Goal: Check status: Check status

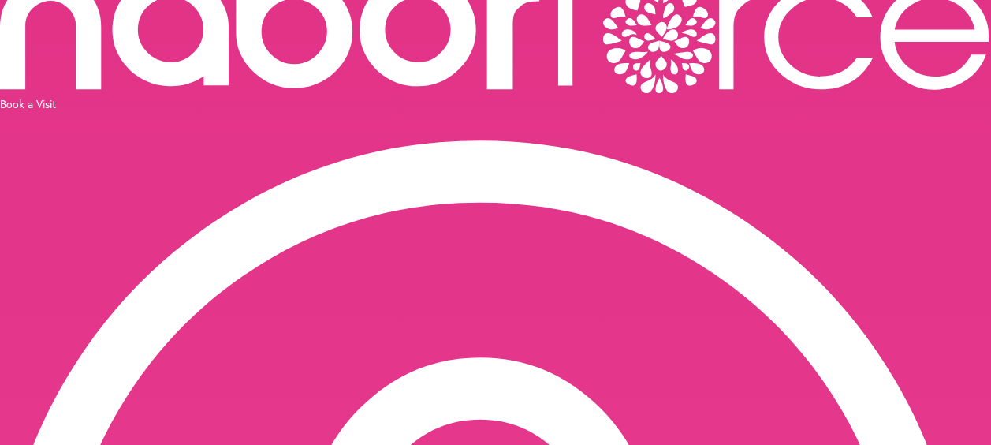
scroll to position [158, 0]
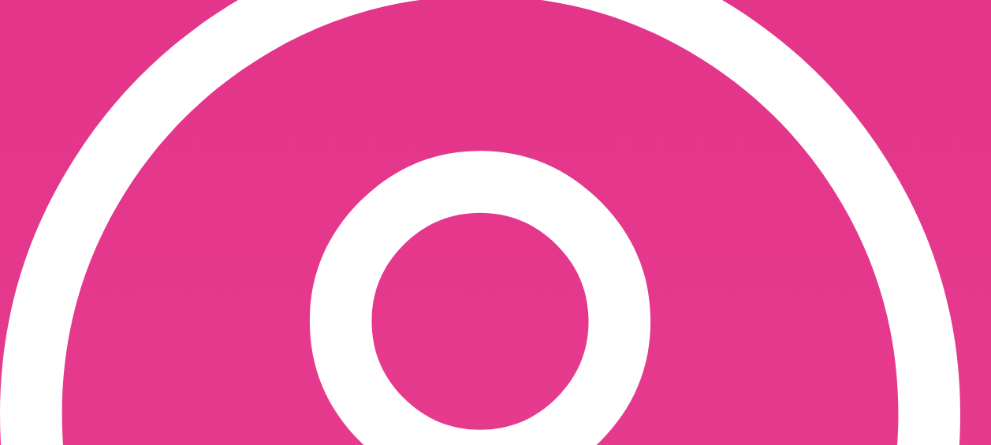
scroll to position [315, 0]
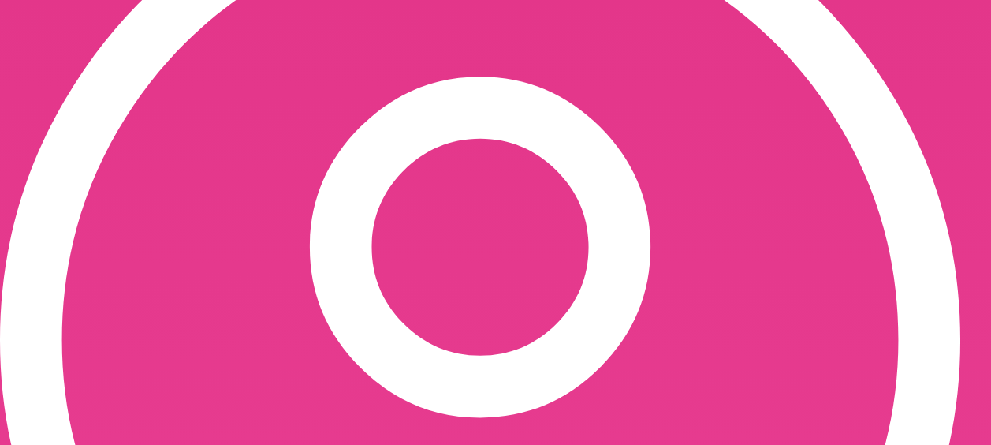
scroll to position [394, 0]
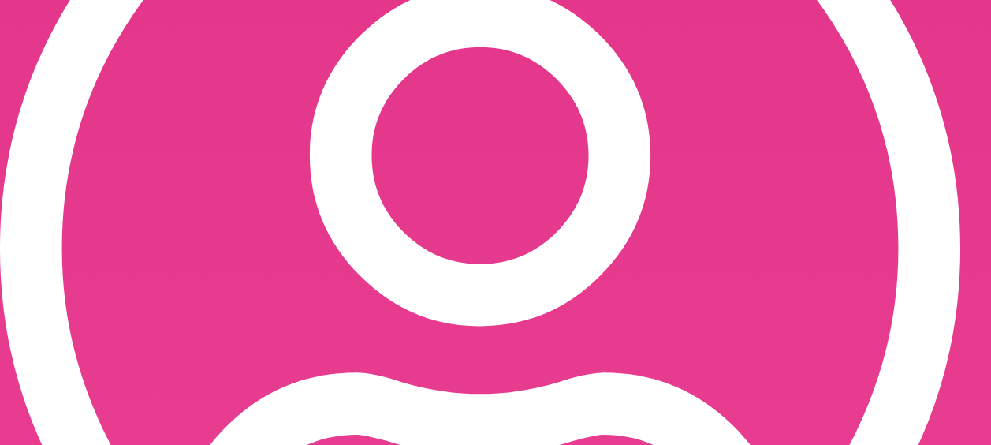
scroll to position [473, 0]
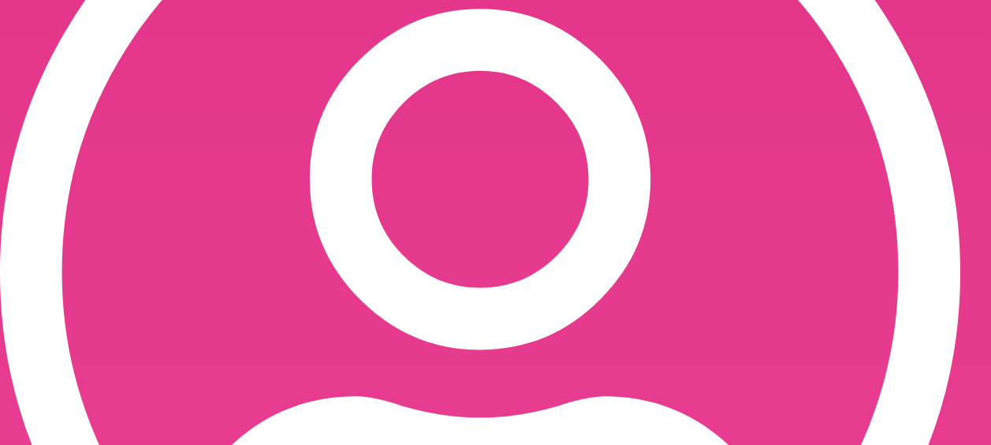
scroll to position [394, 0]
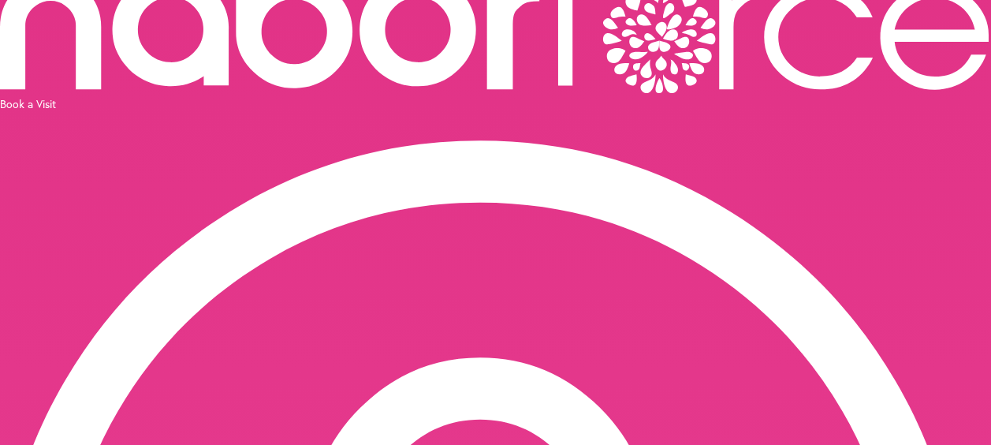
scroll to position [0, 0]
